Goal: Task Accomplishment & Management: Use online tool/utility

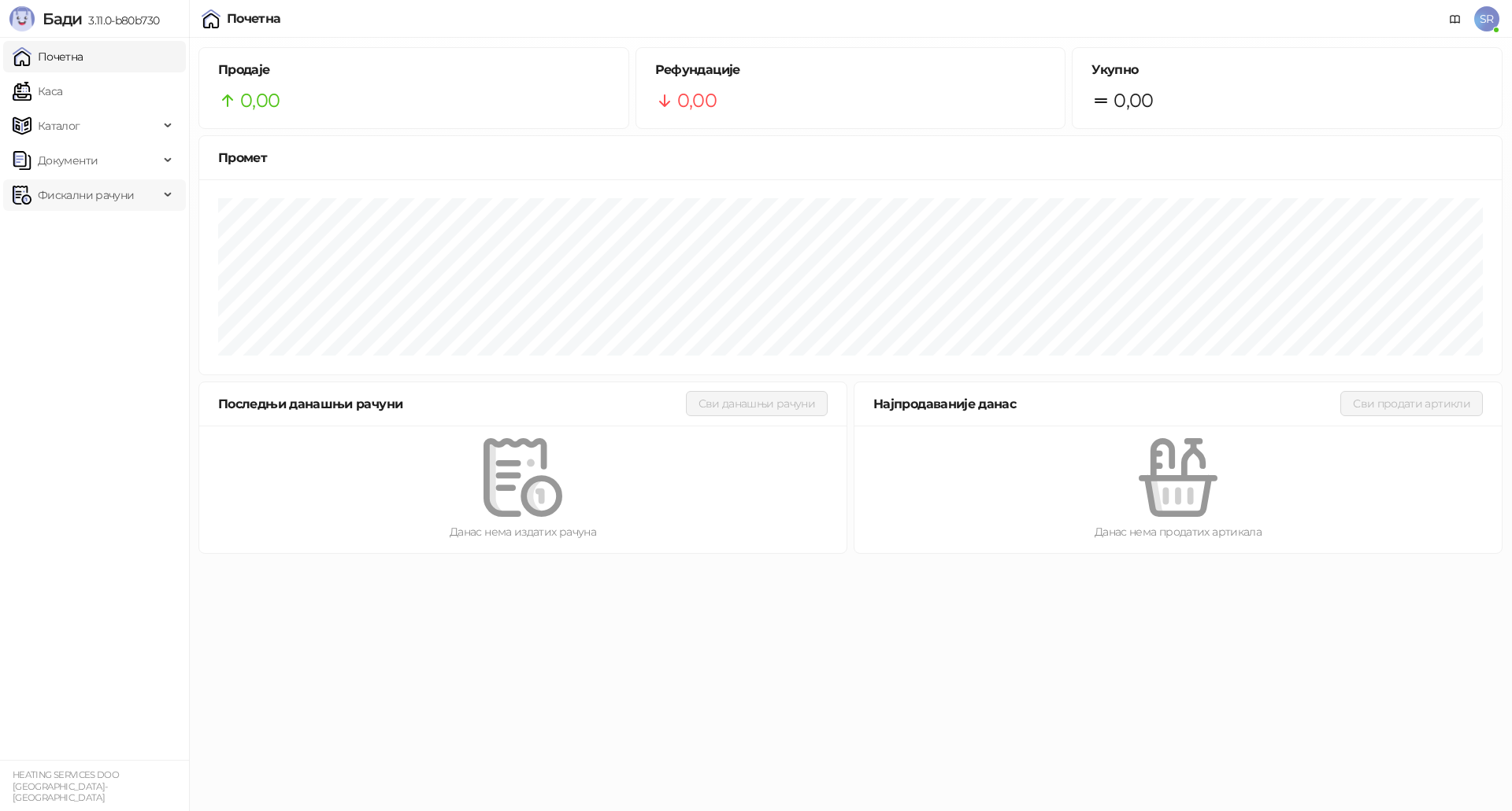
click at [113, 199] on span "Фискални рачуни" at bounding box center [86, 195] width 96 height 32
click at [110, 227] on link "Издати рачуни" at bounding box center [72, 230] width 105 height 32
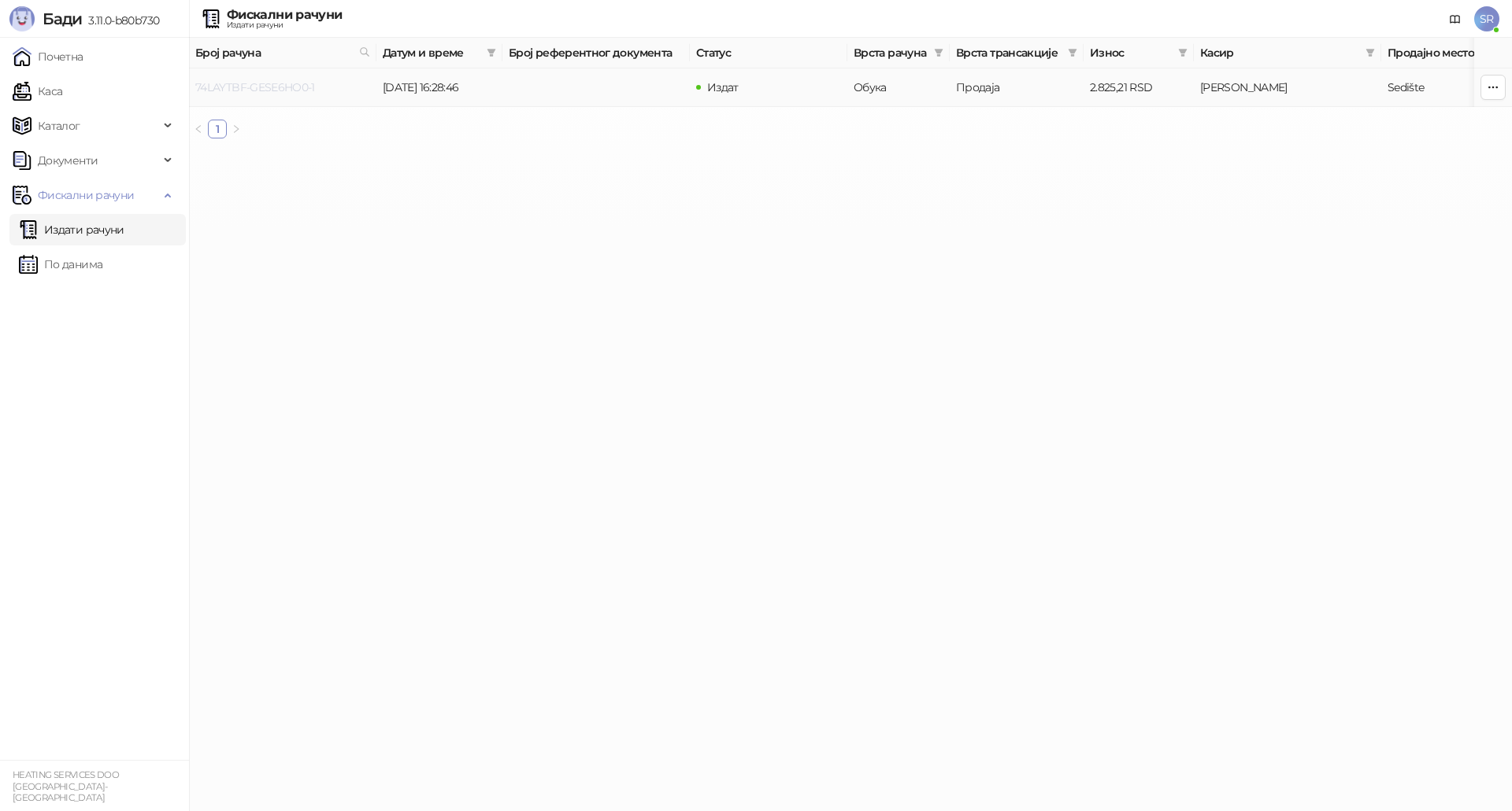
click at [278, 81] on link "74LAYTBF-GESE6HO0-1" at bounding box center [255, 87] width 120 height 15
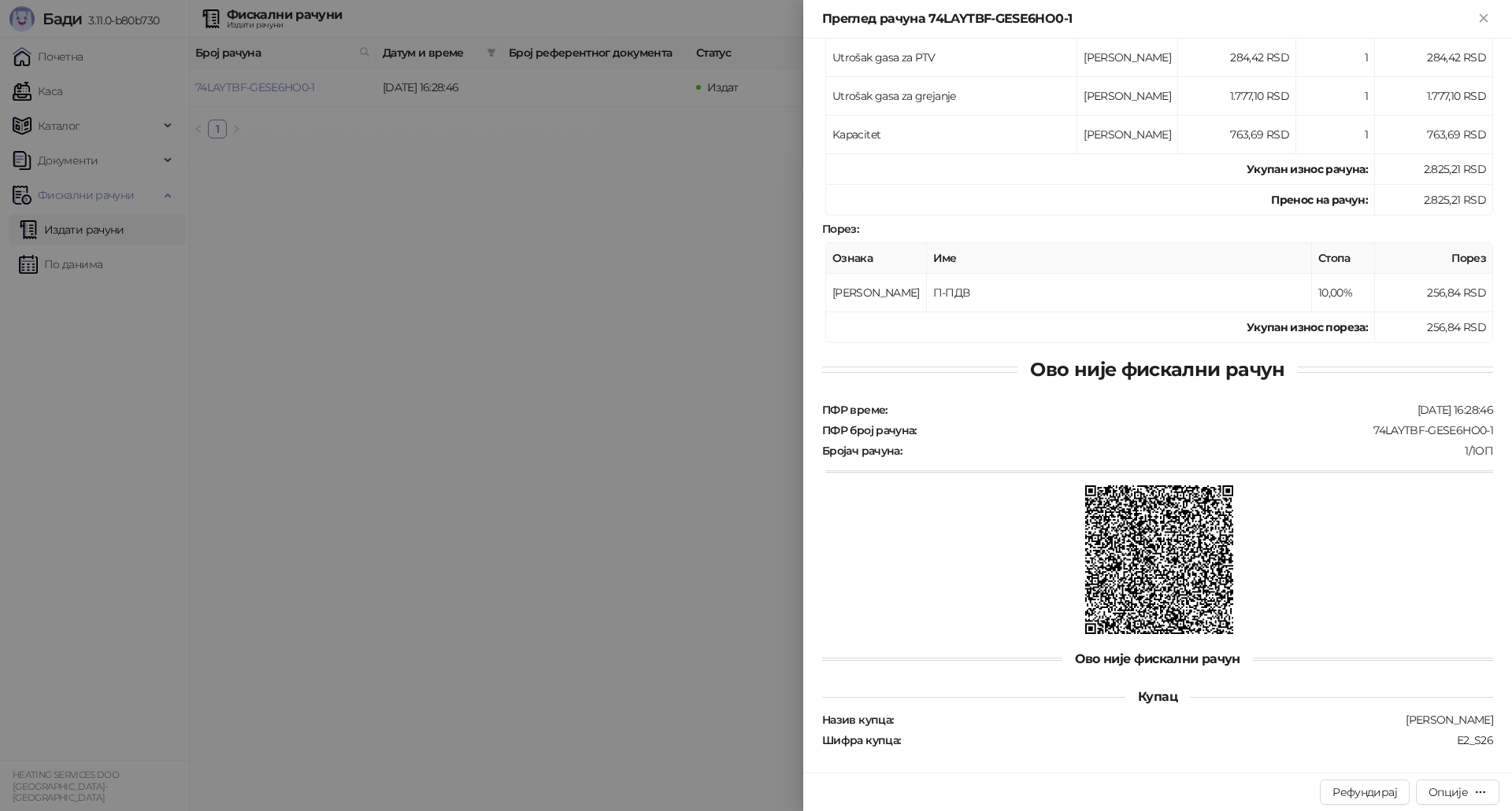
scroll to position [277, 0]
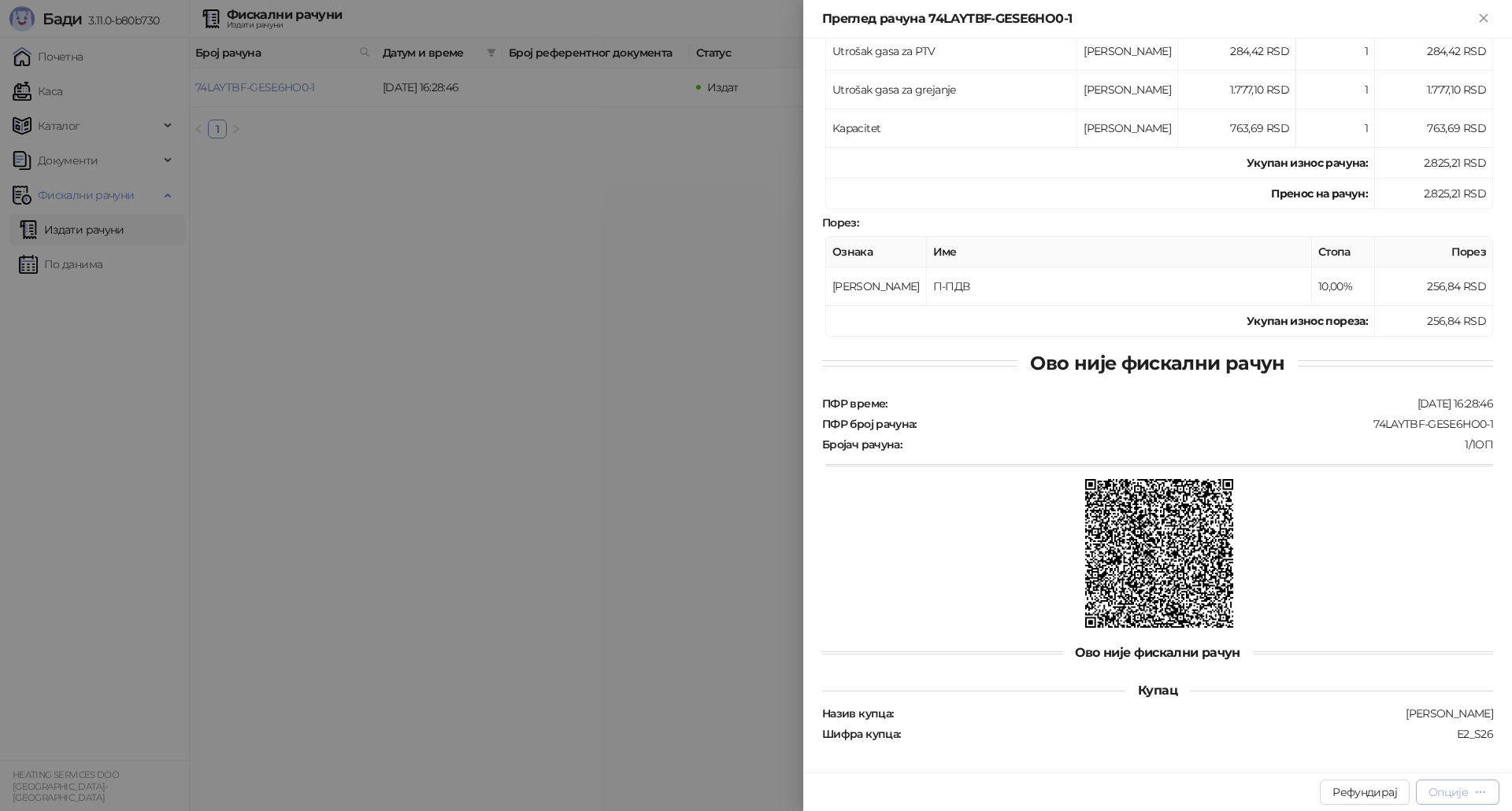
click at [1464, 799] on div "Опције" at bounding box center [1457, 792] width 58 height 15
click at [1414, 712] on span "Штампај на А4 штампачу" at bounding box center [1390, 710] width 192 height 17
click at [408, 420] on div at bounding box center [756, 405] width 1512 height 811
